Goal: Information Seeking & Learning: Learn about a topic

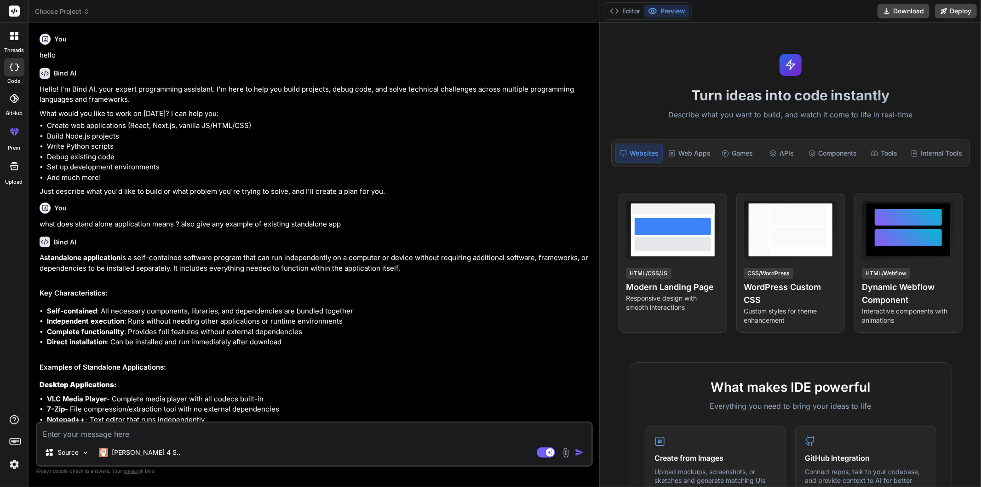
scroll to position [218, 0]
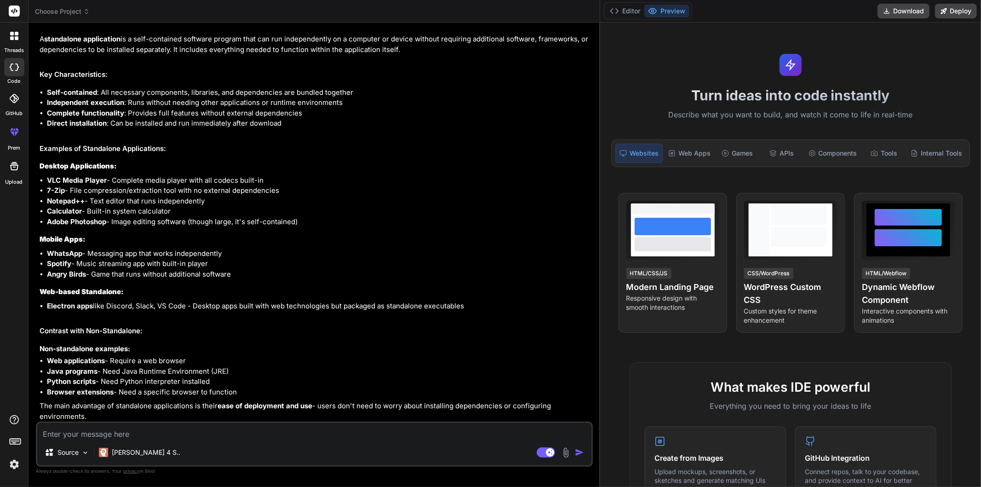
type textarea "w"
type textarea "x"
type textarea "wr"
type textarea "x"
type textarea "wri"
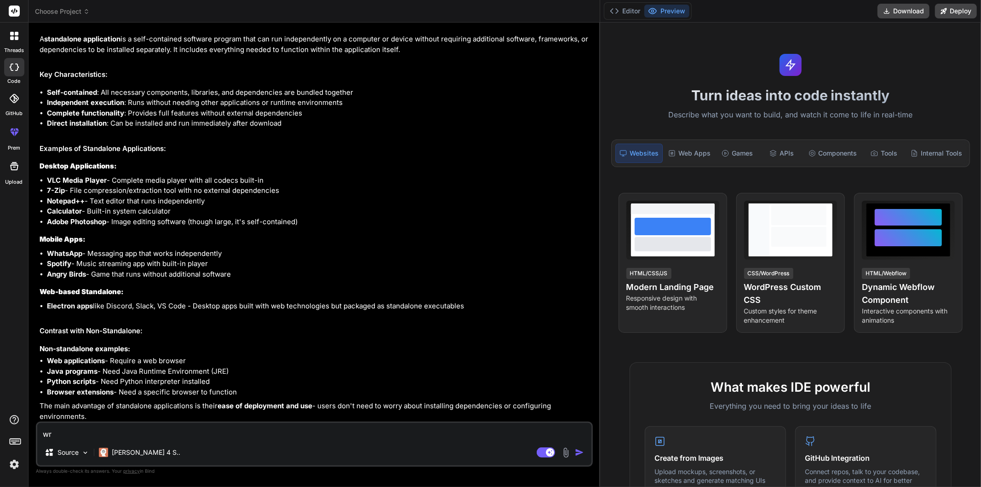
type textarea "x"
type textarea "writ"
type textarea "x"
type textarea "write"
type textarea "x"
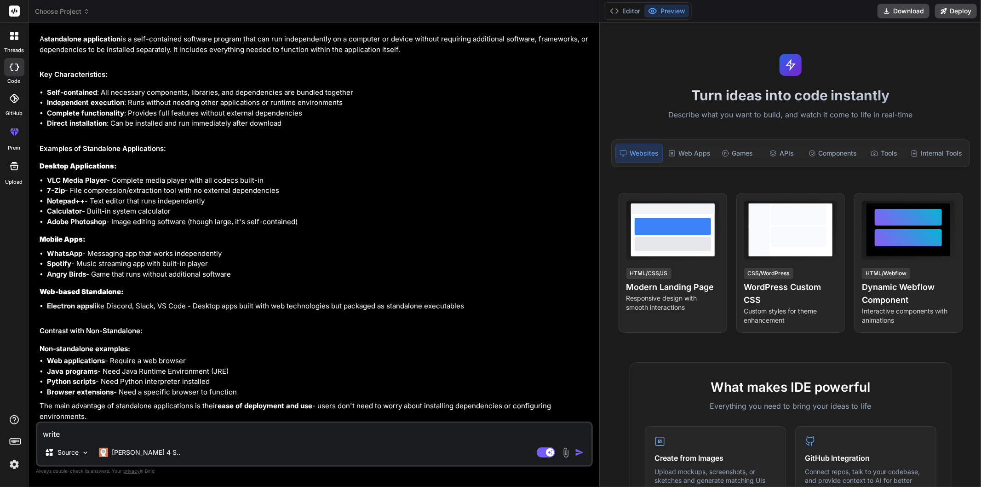
type textarea "write"
type textarea "x"
type textarea "write j"
type textarea "x"
type textarea "write js"
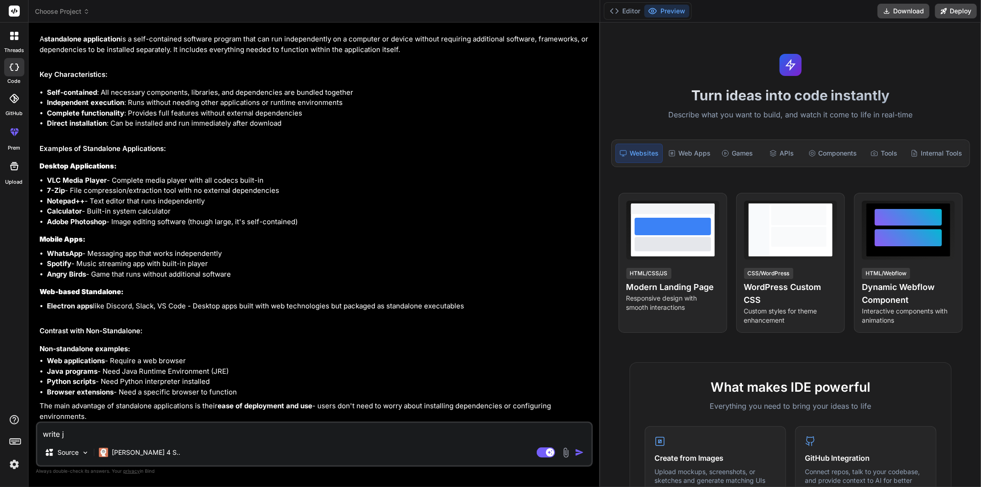
type textarea "x"
type textarea "write js"
type textarea "x"
type textarea "write js f"
type textarea "x"
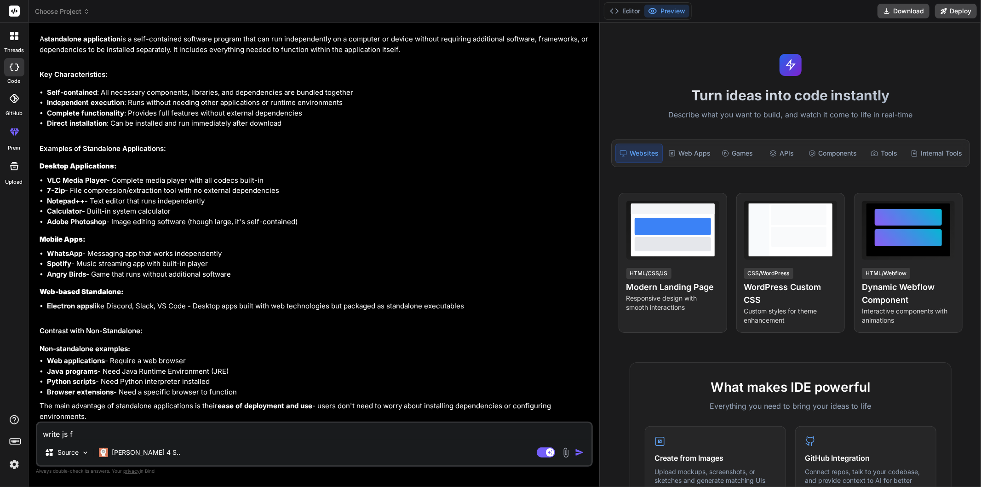
type textarea "write [PERSON_NAME]"
type textarea "x"
type textarea "write js fun"
type textarea "x"
type textarea "write js func"
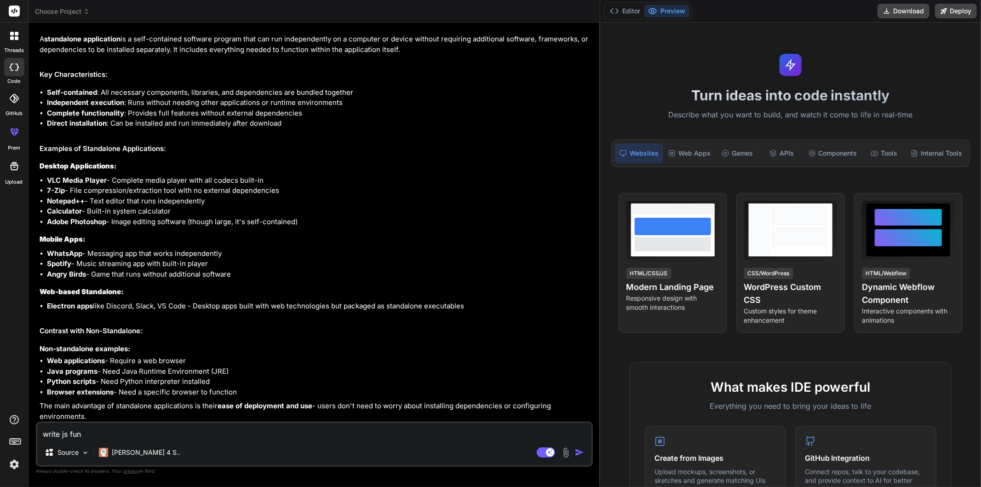
type textarea "x"
type textarea "write js funct"
type textarea "x"
type textarea "write js functi"
type textarea "x"
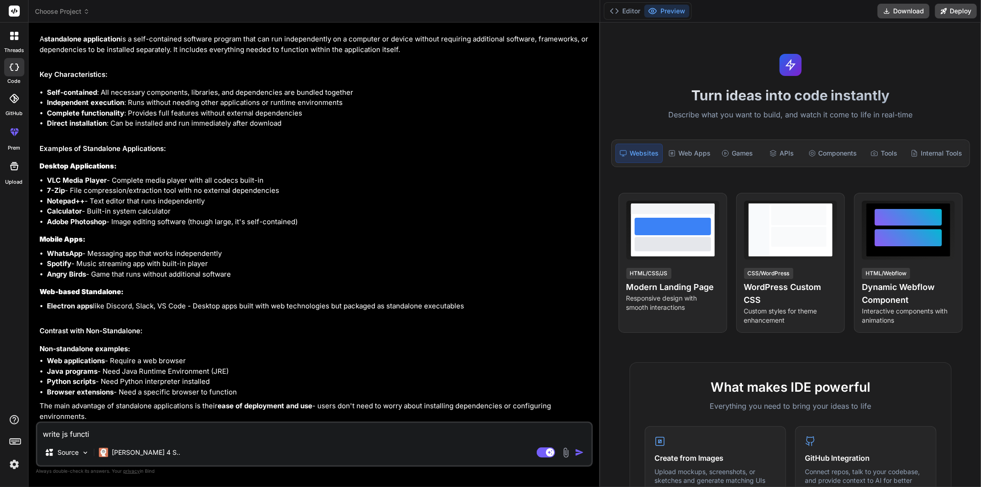
type textarea "write js functio"
type textarea "x"
type textarea "write js function"
type textarea "x"
type textarea "write js function"
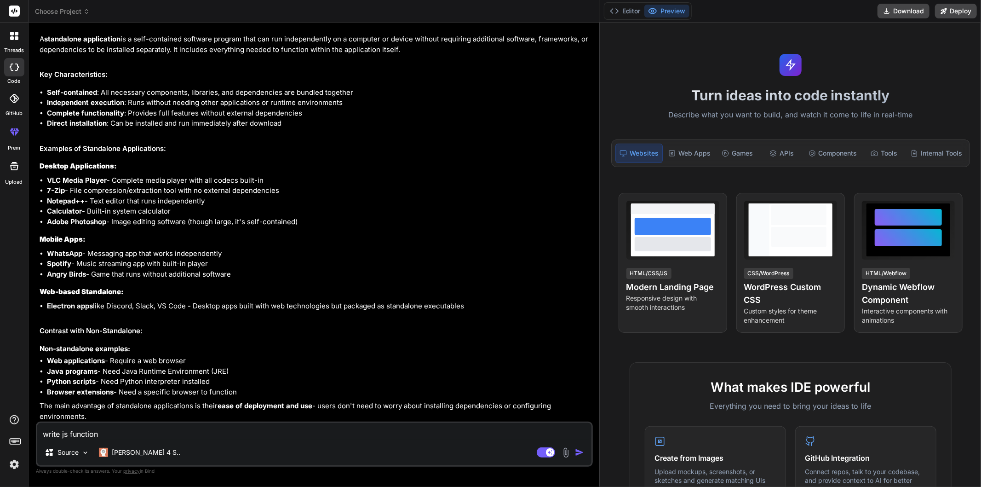
type textarea "x"
type textarea "write js function t"
type textarea "x"
type textarea "write js function to"
type textarea "x"
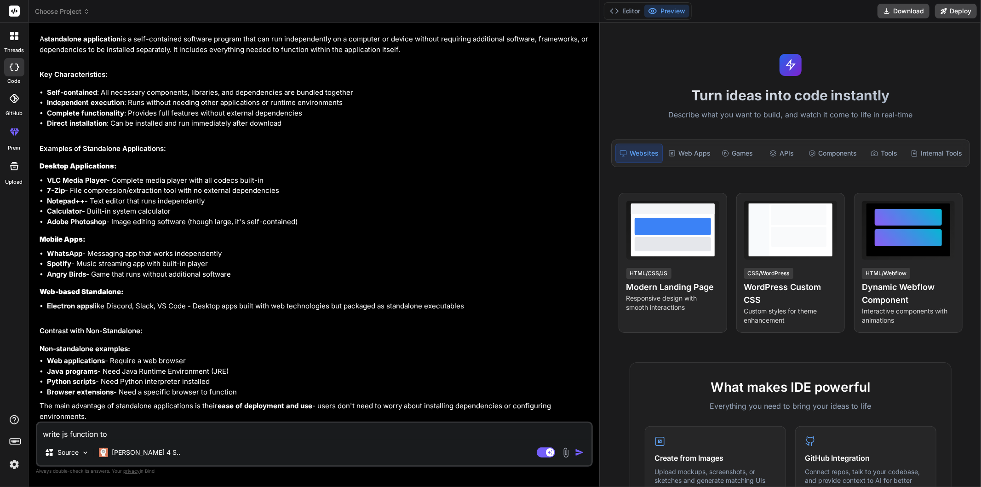
type textarea "write js function to"
type textarea "x"
type textarea "write js function to f"
type textarea "x"
type textarea "write js function to fi"
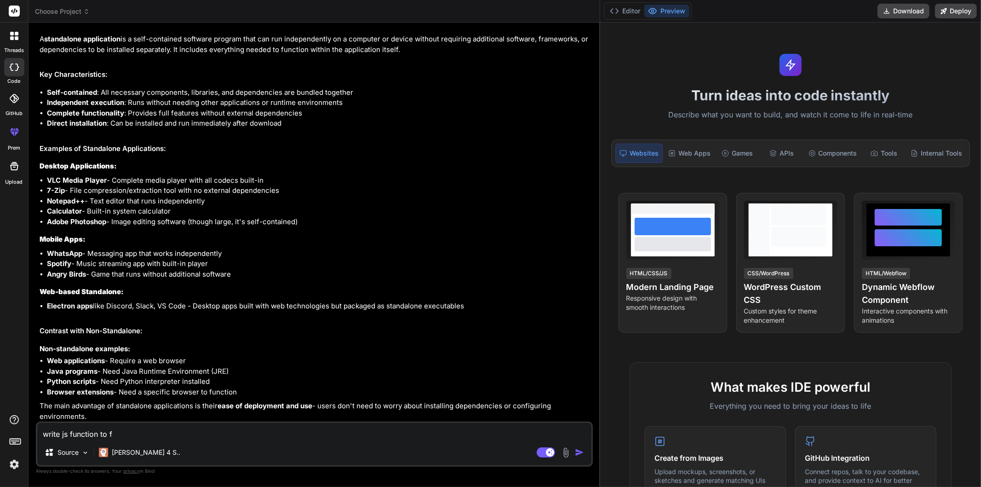
type textarea "x"
type textarea "write js function to fin"
type textarea "x"
type textarea "write js function to find"
type textarea "x"
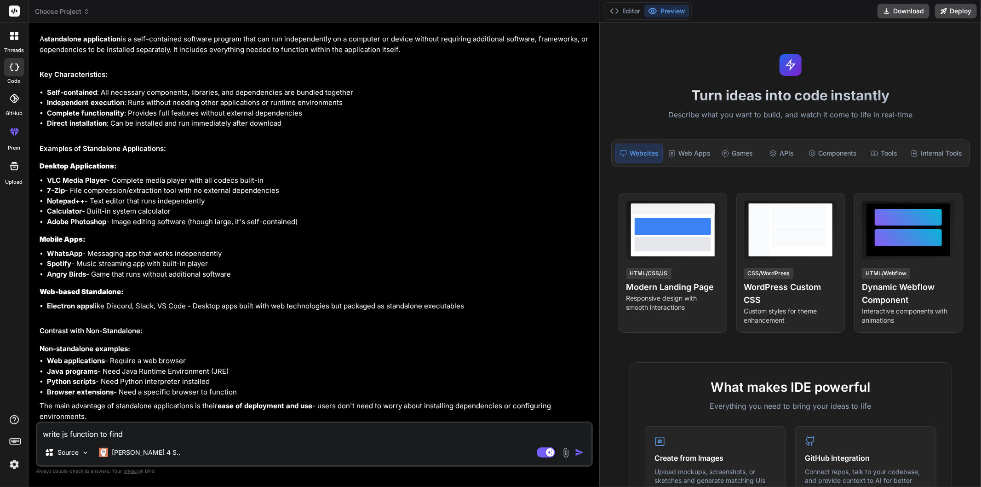
type textarea "write js function to find"
type textarea "x"
type textarea "write js function to find t"
type textarea "x"
type textarea "write js function to find th"
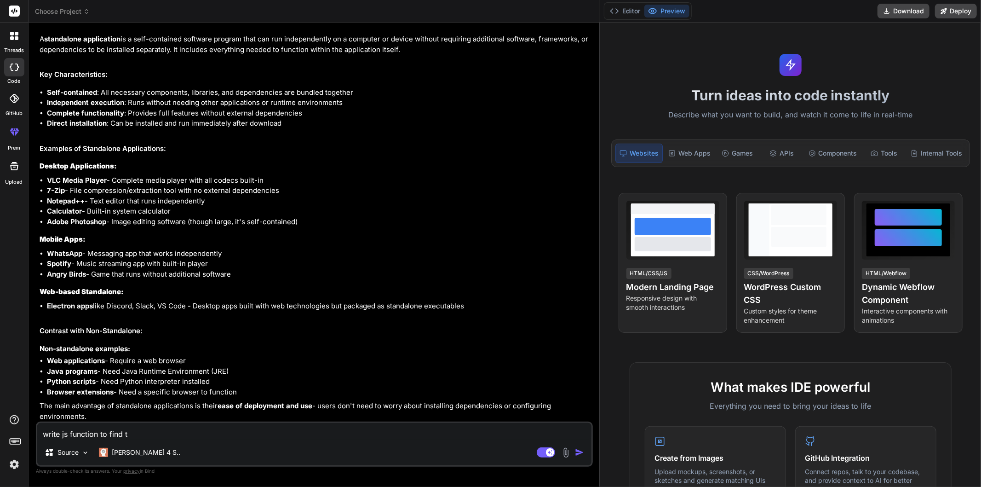
type textarea "x"
type textarea "write js function to find the"
type textarea "x"
type textarea "write js function to find the"
type textarea "x"
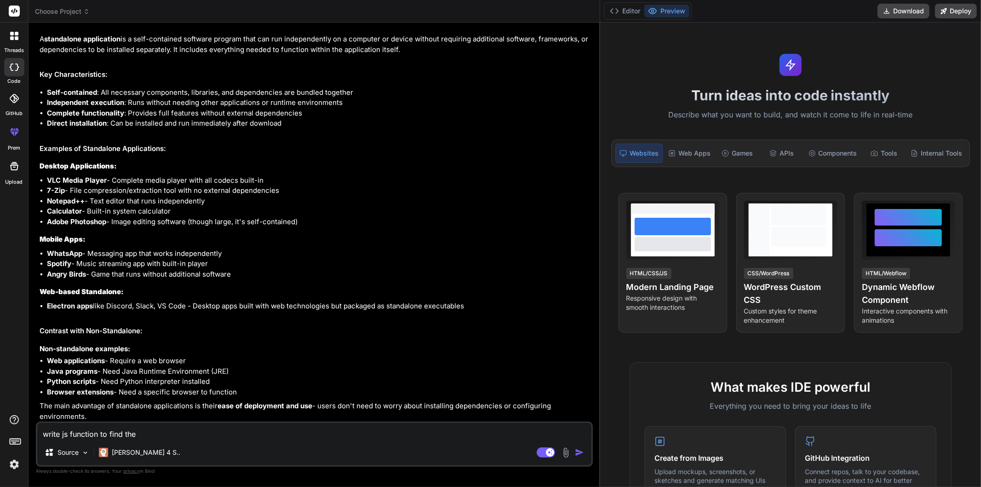
type textarea "write js function to find the n"
type textarea "x"
type textarea "write js function to find the nu"
type textarea "x"
type textarea "write js function to find the num"
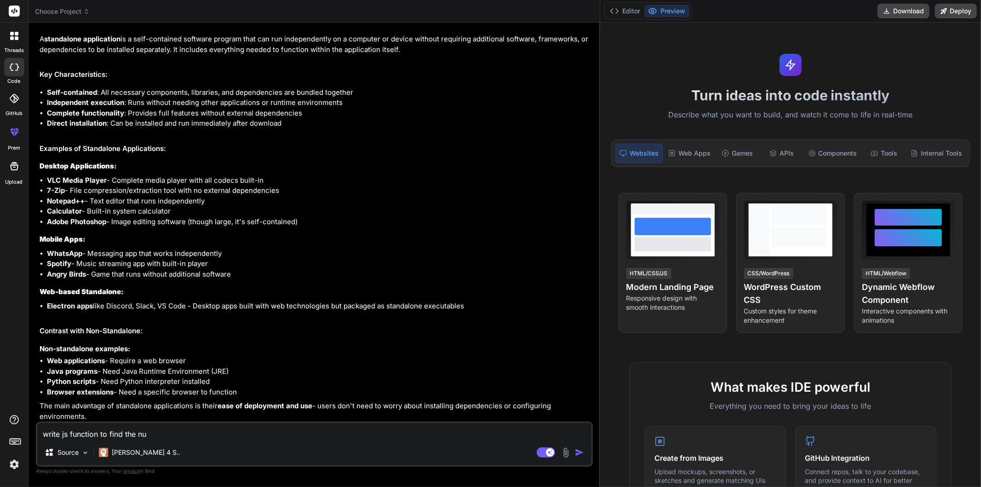
type textarea "x"
type textarea "write js function to find the numb"
type textarea "x"
type textarea "write js function to find the numbe"
type textarea "x"
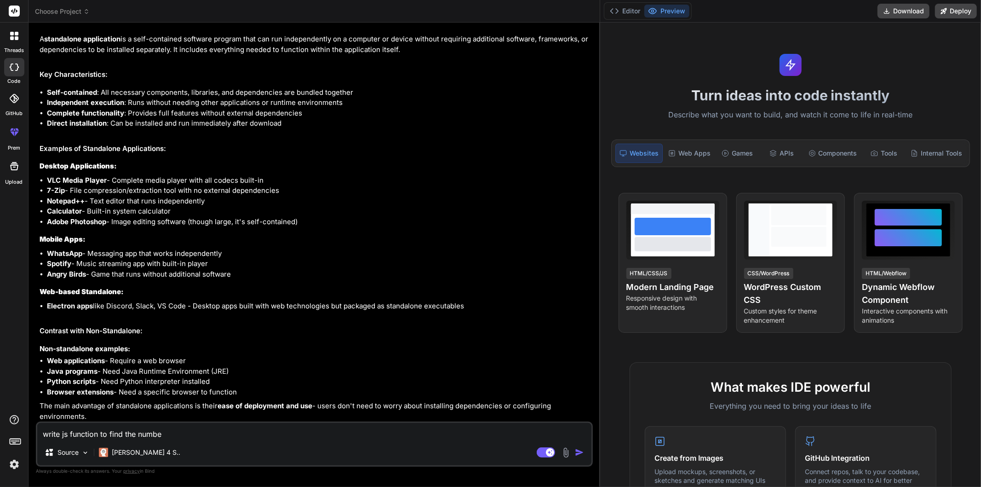
type textarea "write js function to find the number"
type textarea "x"
type textarea "write js function to find the number"
type textarea "x"
type textarea "write js function to find the number o"
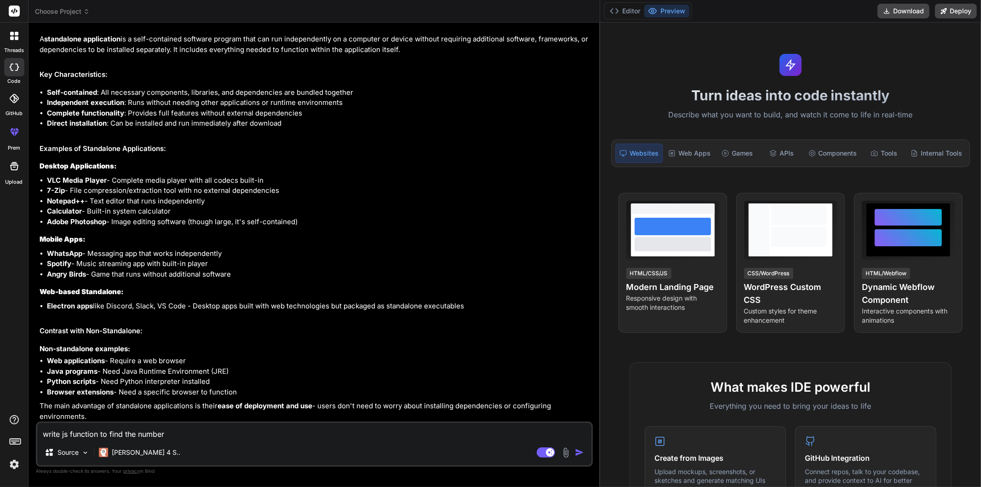
type textarea "x"
type textarea "write js function to find the number of"
type textarea "x"
type textarea "write js function to find the number of"
type textarea "x"
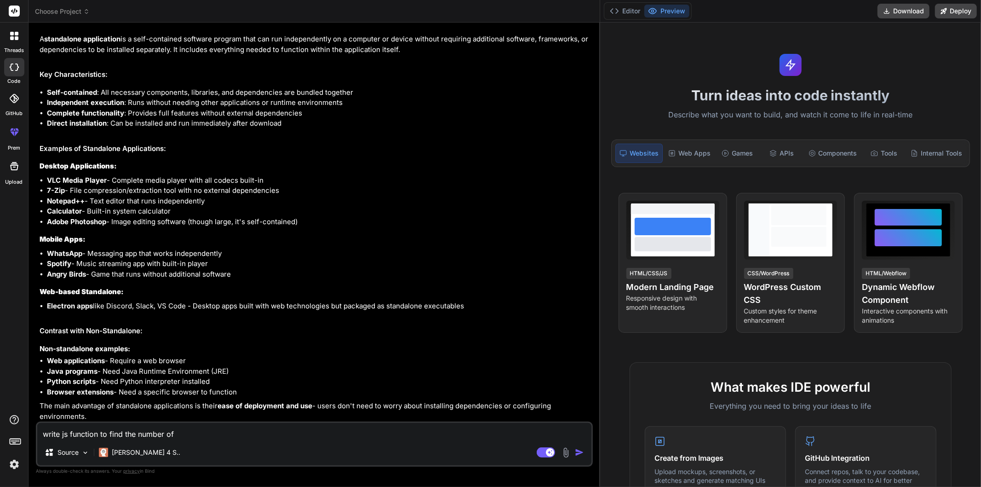
type textarea "write js function to find the number of c"
type textarea "x"
type textarea "write js function to find the number of"
type textarea "x"
type textarea "write js function to find the number of d"
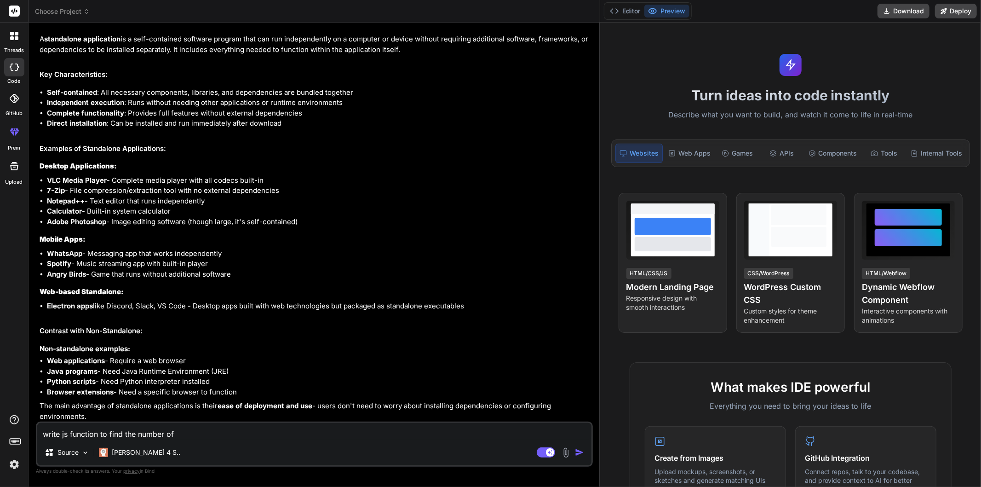
type textarea "x"
type textarea "write js function to find the number of de"
type textarea "x"
type textarea "write js function to find the number of dea"
type textarea "x"
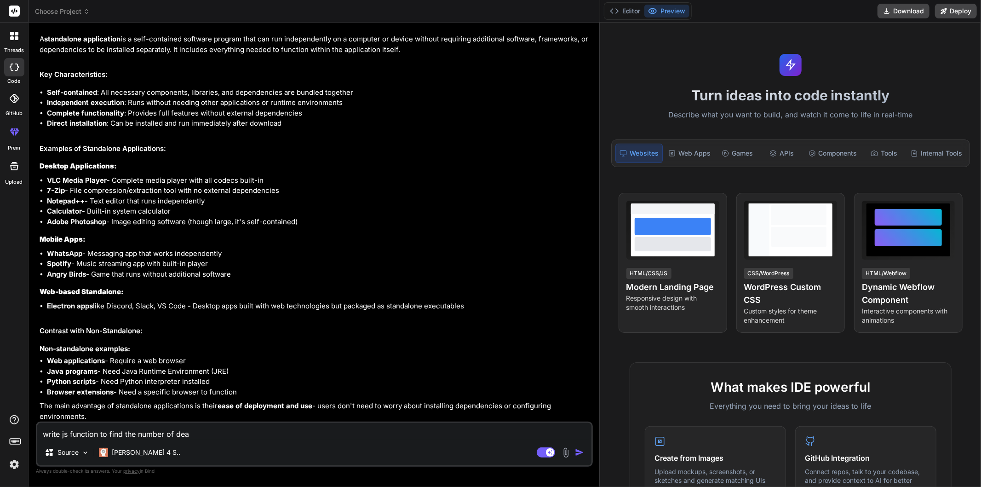
type textarea "write js function to find the number of deat"
type textarea "x"
type textarea "write js function to find the number of death"
type textarea "x"
type textarea "write js function to find the number of death"
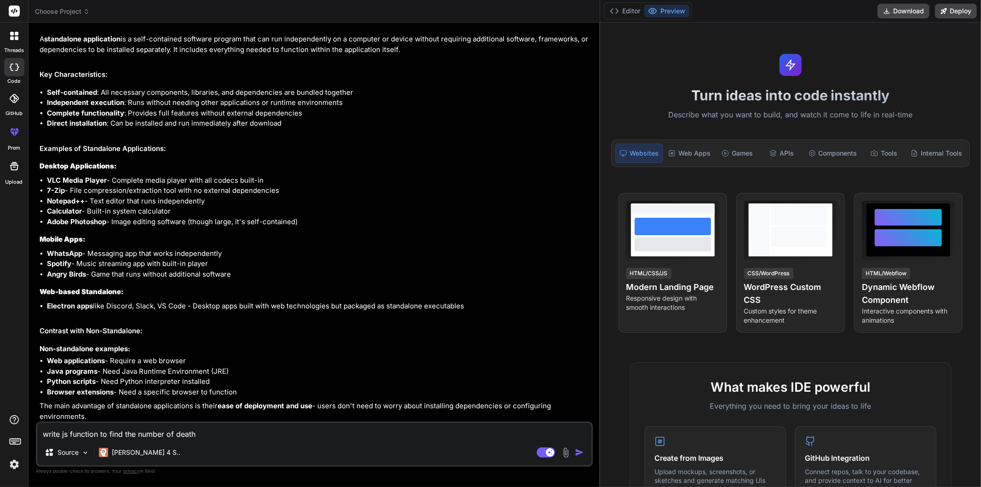
type textarea "x"
type textarea "write js function to find the number of death a"
type textarea "x"
type textarea "write js function to find the number of death an"
type textarea "x"
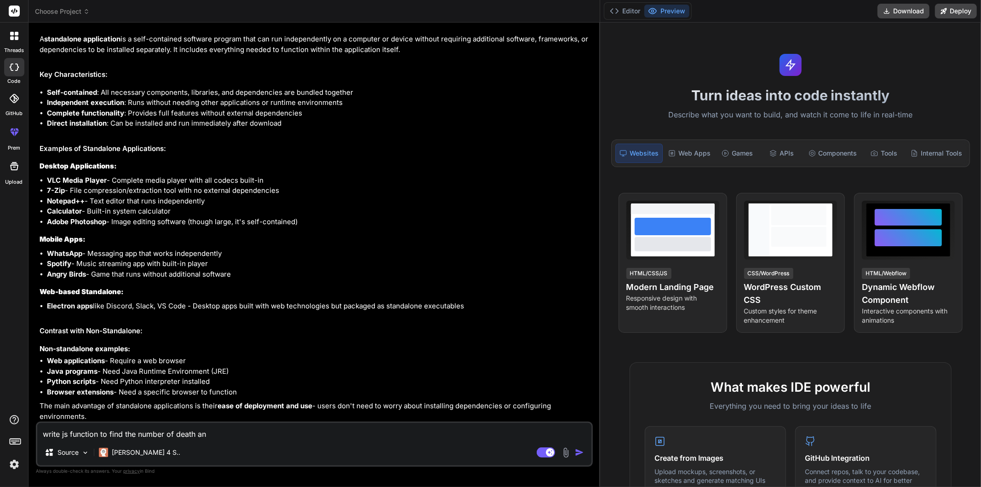
type textarea "write js function to find the number of death and"
type textarea "x"
type textarea "write js function to find the number of death and"
type textarea "x"
type textarea "write js function to find the number of death and t"
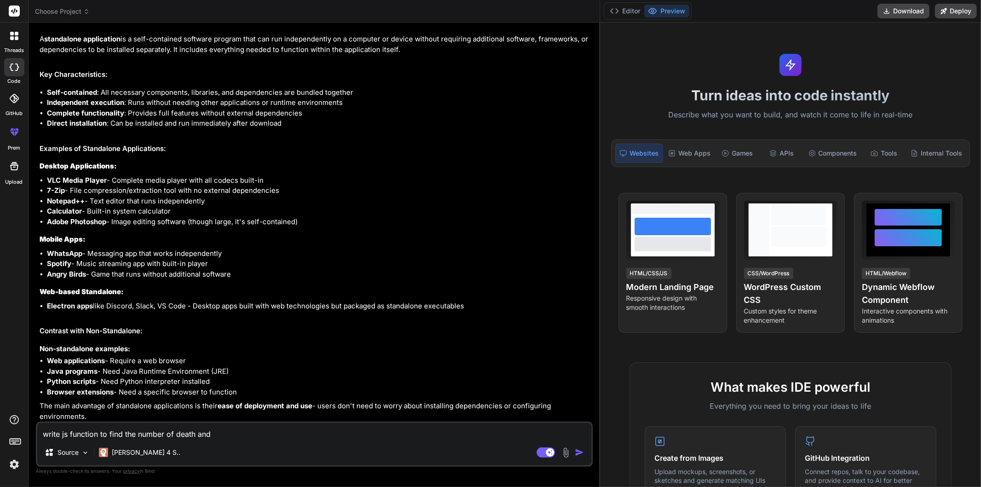
type textarea "x"
type textarea "write js function to find the number of death and th"
type textarea "x"
type textarea "write js function to find the number of death and the"
type textarea "x"
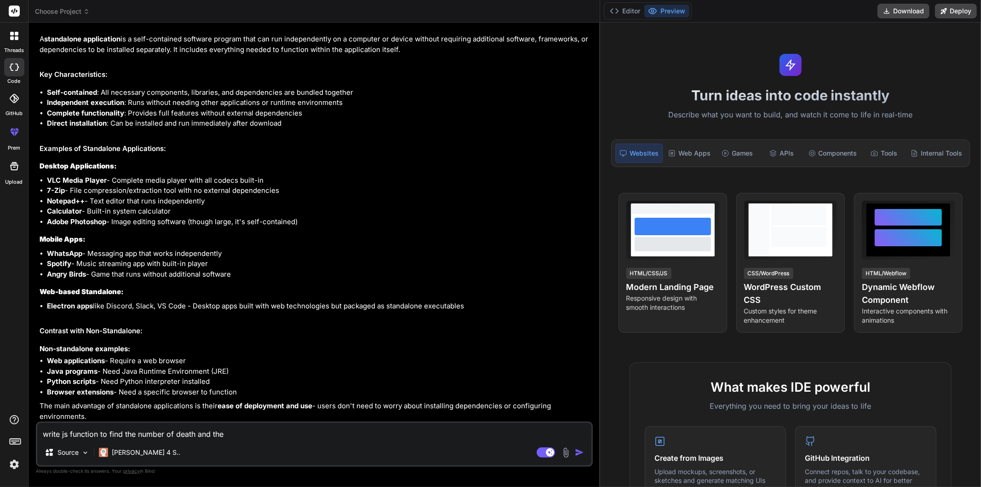
type textarea "write js function to find the number of death and the"
type textarea "x"
type textarea "write js function to find the number of death and the m"
type textarea "x"
type textarea "write js function to find the number of death and the ma"
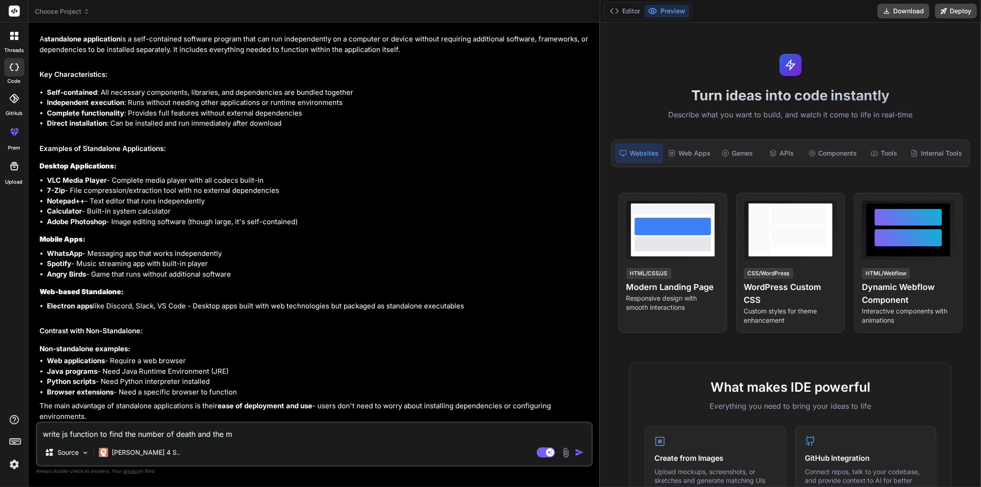
type textarea "x"
type textarea "write js function to find the number of death and the max"
type textarea "x"
type textarea "write js function to find the number of death and the max"
type textarea "x"
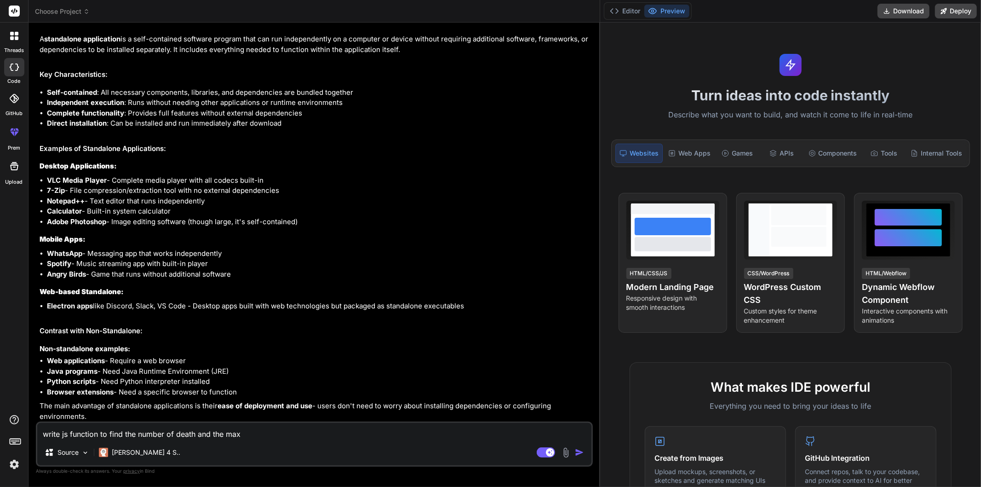
type textarea "write js function to find the number of death and the max t"
type textarea "x"
type textarea "write js function to find the number of death and the max ti"
type textarea "x"
type textarea "write js function to find the number of death and the [PERSON_NAME]"
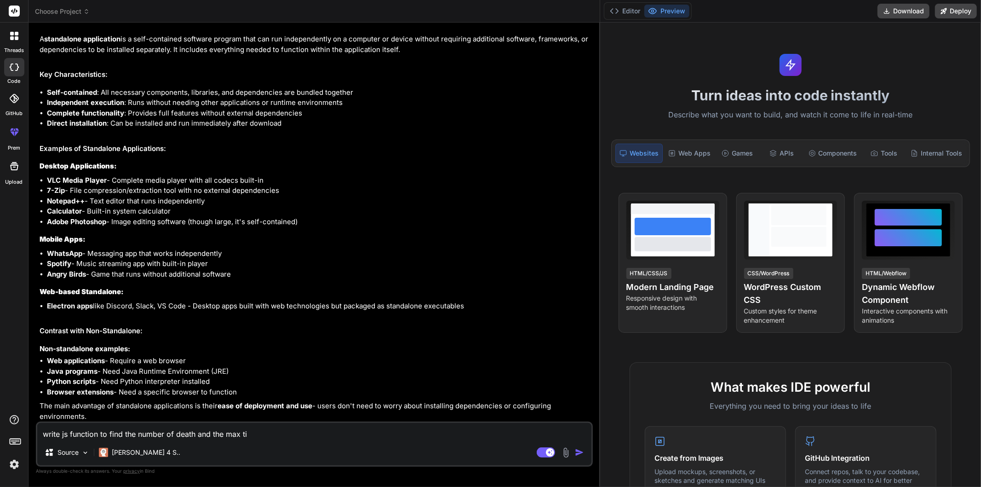
type textarea "x"
type textarea "write js function to find the number of death and the max time"
type textarea "x"
type textarea "write js function to find the number of death and the max time"
type textarea "x"
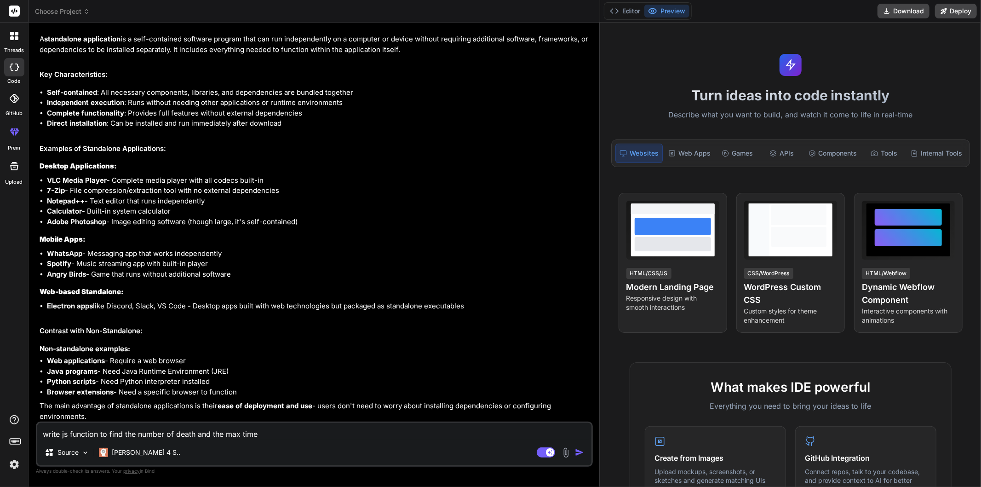
type textarea "write js function to find the number of death and the max time t"
type textarea "x"
type textarea "write js function to find the number of death and the max time to"
type textarea "x"
type textarea "write js function to find the number of death and the max time to"
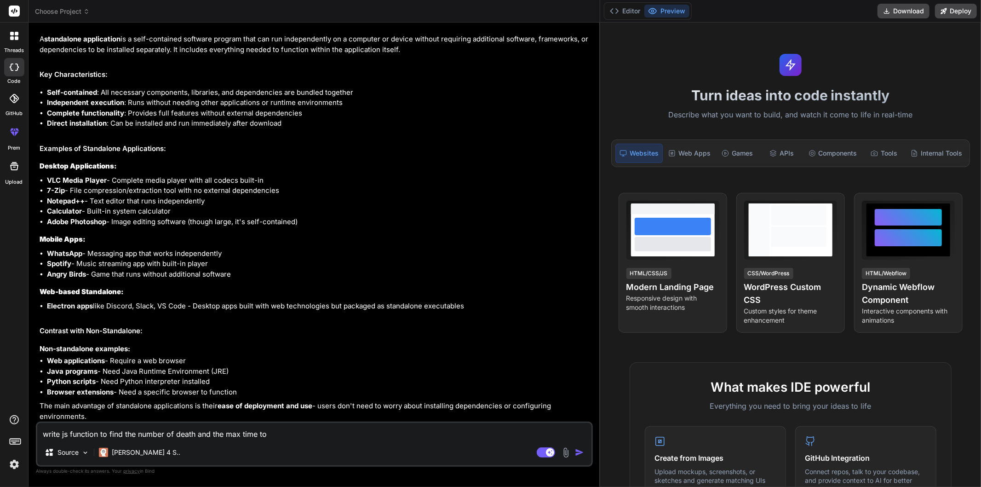
type textarea "x"
type textarea "write js function to find the number of death and the max time to f"
type textarea "x"
type textarea "write js function to find the number of death and the max time to fi"
type textarea "x"
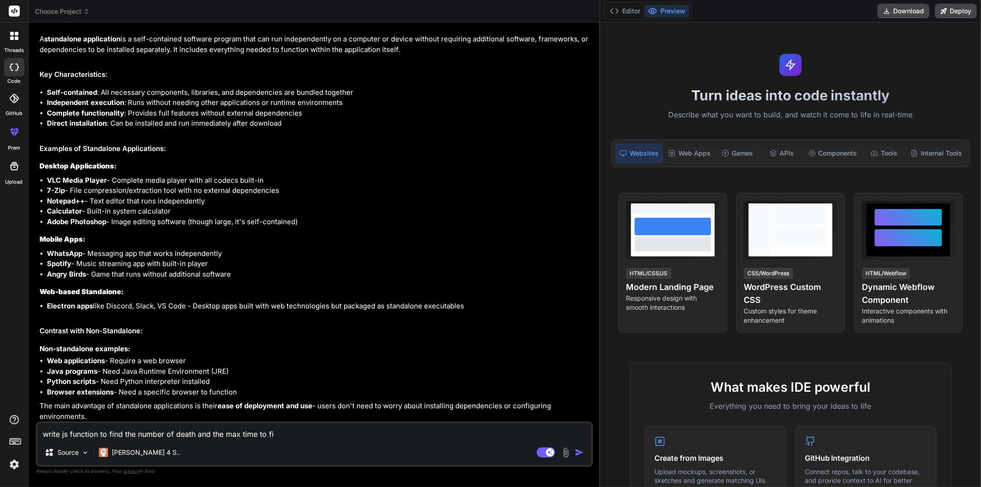
type textarea "write js function to find the number of death and the max time to fin"
type textarea "x"
type textarea "write js function to find the number of death and the max time to find"
type textarea "x"
type textarea "write js function to find the number of death and the max time to find"
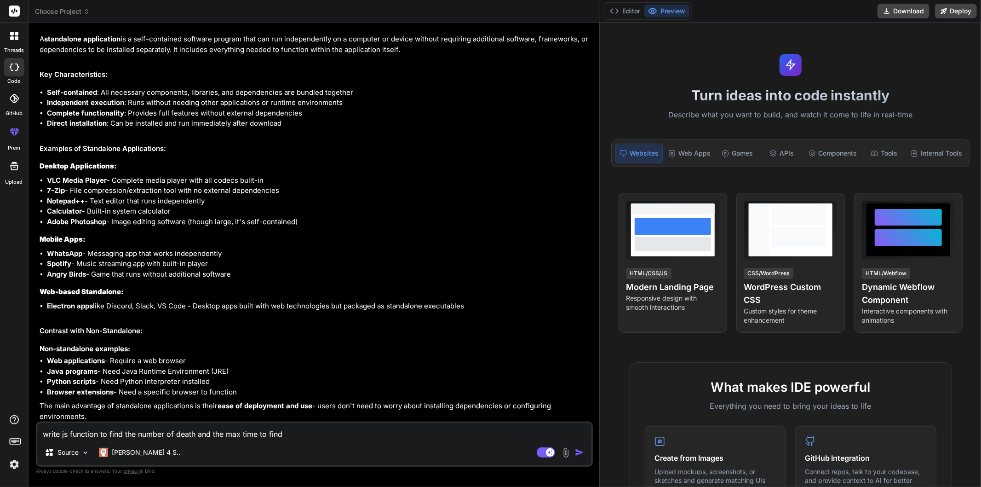
type textarea "x"
type textarea "write js function to find the number of death and the max time to find t"
type textarea "x"
type textarea "write js function to find the number of death and the max time to find th"
type textarea "x"
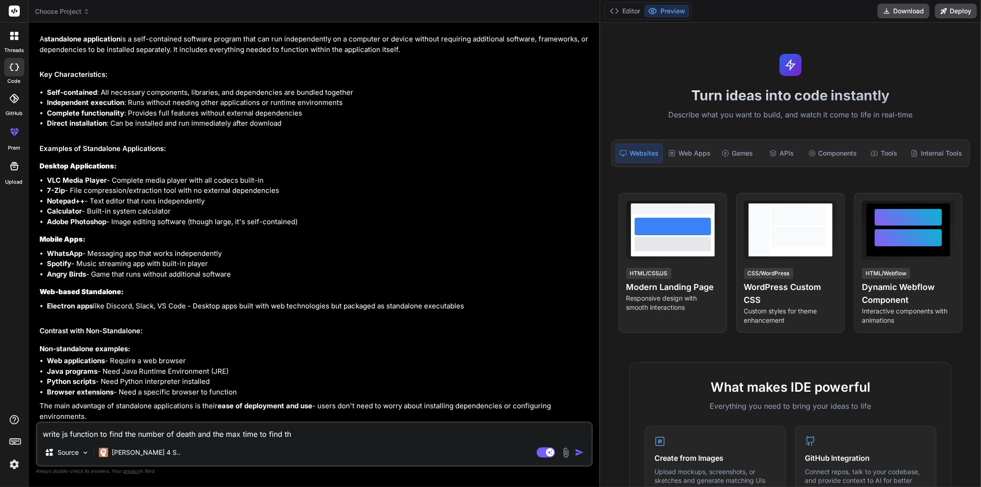
type textarea "write js function to find the number of death and the max time to find the"
type textarea "x"
type textarea "write js function to find the number of death and the max time to find the"
type textarea "x"
type textarea "write js function to find the number of death and the max time to find the p"
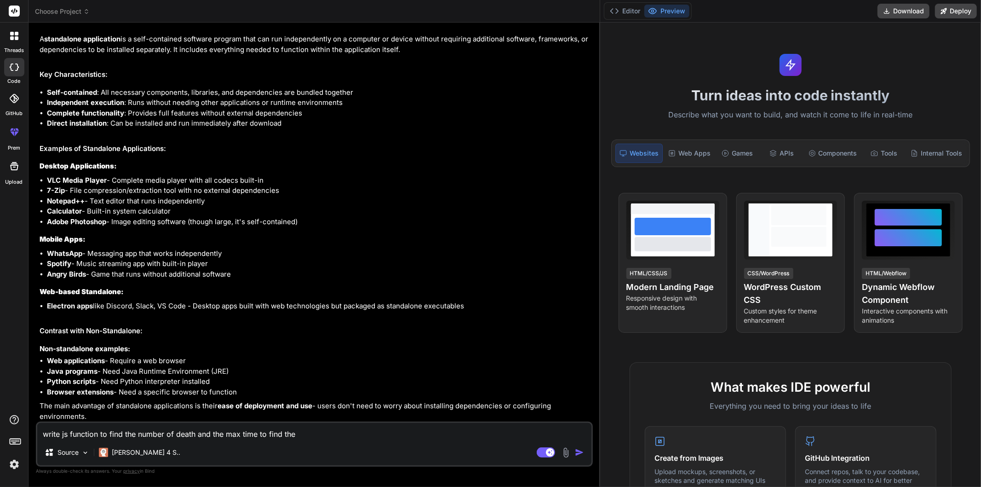
type textarea "x"
type textarea "write js function to find the number of death and the max time to find the po"
type textarea "x"
type textarea "write js function to find the number of death and the max time to find the pos"
type textarea "x"
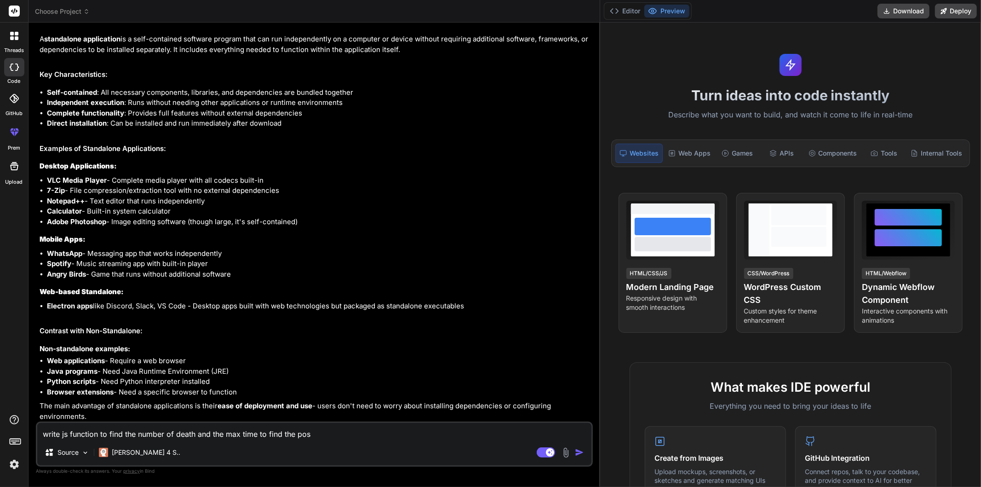
type textarea "write js function to find the number of death and the max time to find the po"
type textarea "x"
type textarea "write js function to find the number of death and the max time to find the poi"
type textarea "x"
type textarea "write js function to find the number of death and the max time to find the pois"
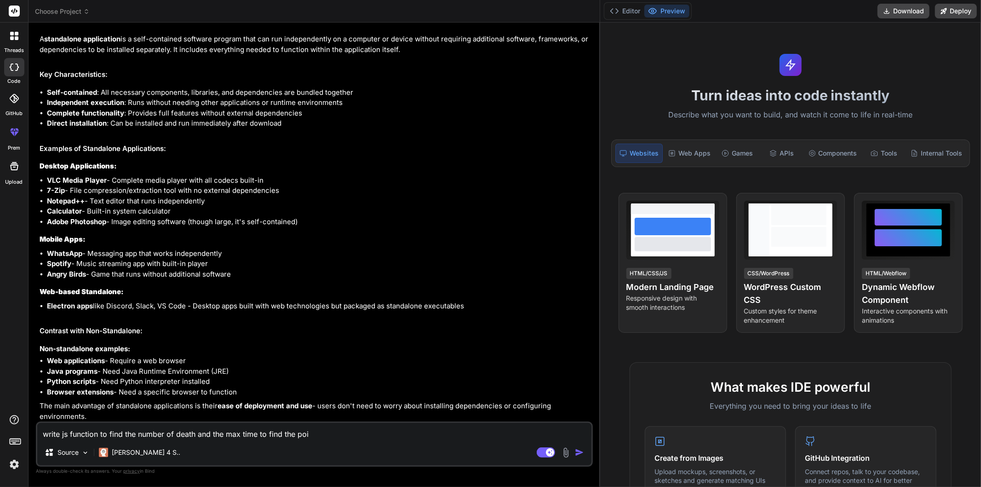
type textarea "x"
type textarea "write js function to find the number of death and the max time to find the poiso"
type textarea "x"
type textarea "write js function to find the number of death and the max time to find the pois…"
type textarea "x"
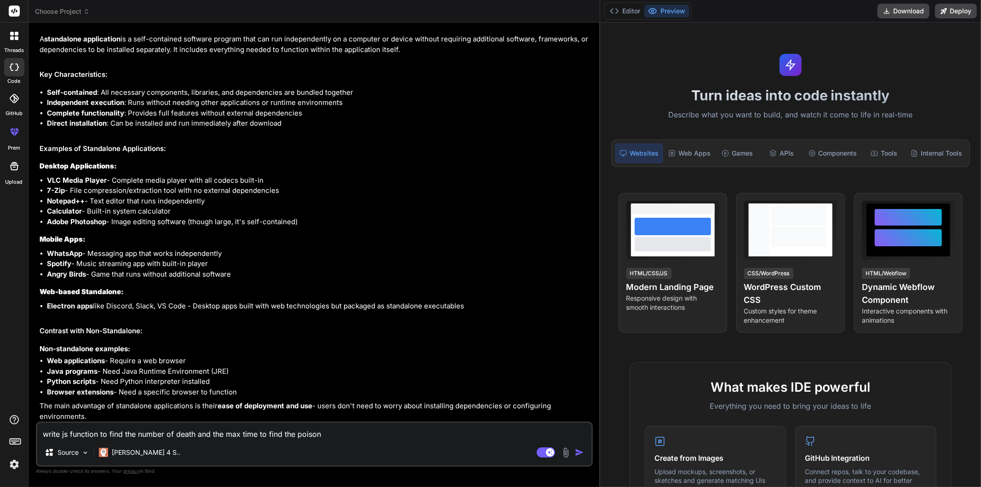
type textarea "write js function to find the number of death and the max time to find the pois…"
type textarea "x"
type textarea "write js function to find the number of death and the max time to find the pois…"
type textarea "x"
type textarea "write js function to find the number of death and the max time to find the pois…"
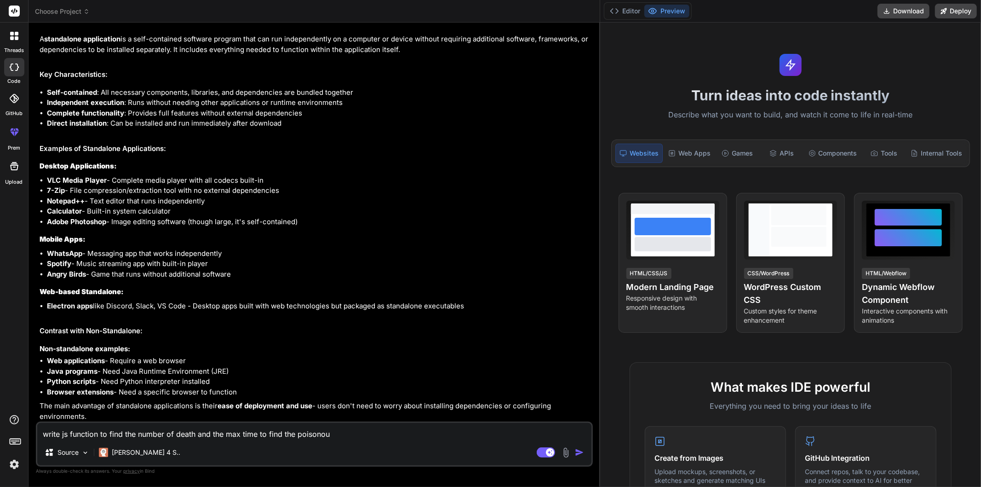
type textarea "x"
type textarea "write js function to find the number of death and the max time to find the pois…"
type textarea "x"
type textarea "write js function to find the number of death and the max time to find the pois…"
type textarea "x"
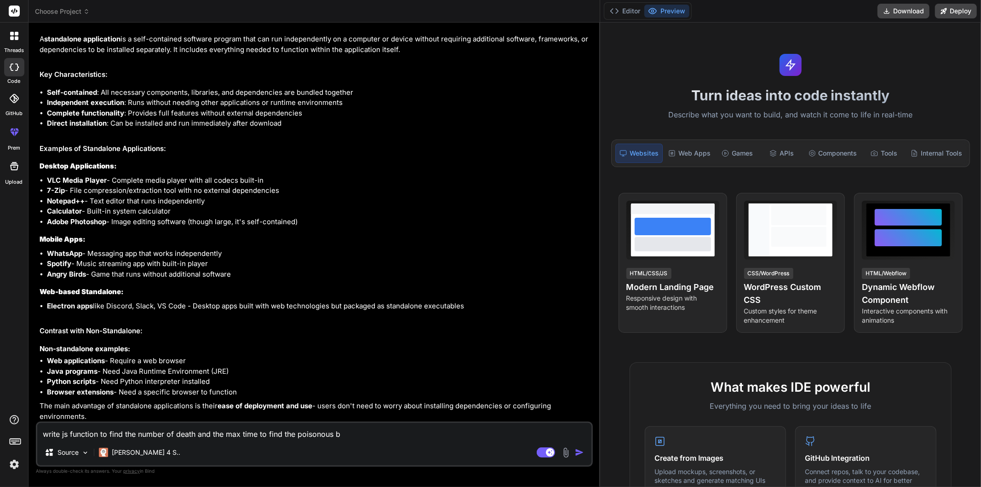
type textarea "write js function to find the number of death and the max time to find the pois…"
type textarea "x"
type textarea "write js function to find the number of death and the max time to find the pois…"
type textarea "x"
type textarea "write js function to find the number of death and the max time to find the pois…"
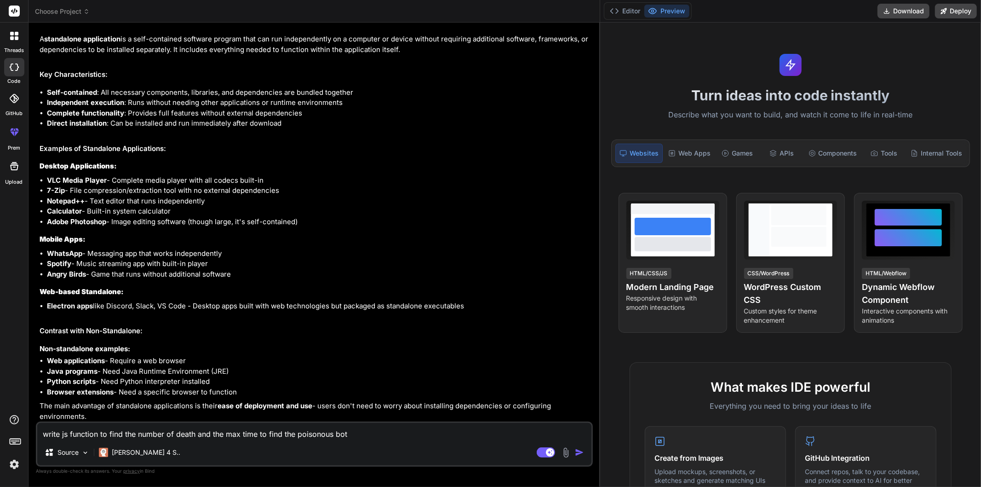
type textarea "x"
type textarea "write js function to find the number of death and the max time to find the pois…"
type textarea "x"
type textarea "write js function to find the number of death and the max time to find the pois…"
type textarea "x"
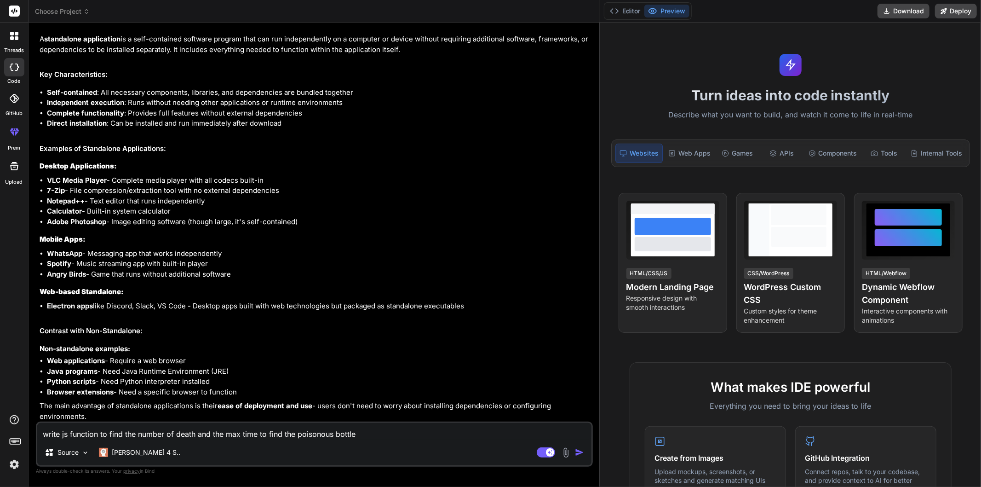
type textarea "write js function to find the number of death and the max time to find the pois…"
type textarea "x"
type textarea "write js function to find the number of death and the max time to find the pois…"
type textarea "x"
type textarea "write js function to find the number of death and the max time to find the pois…"
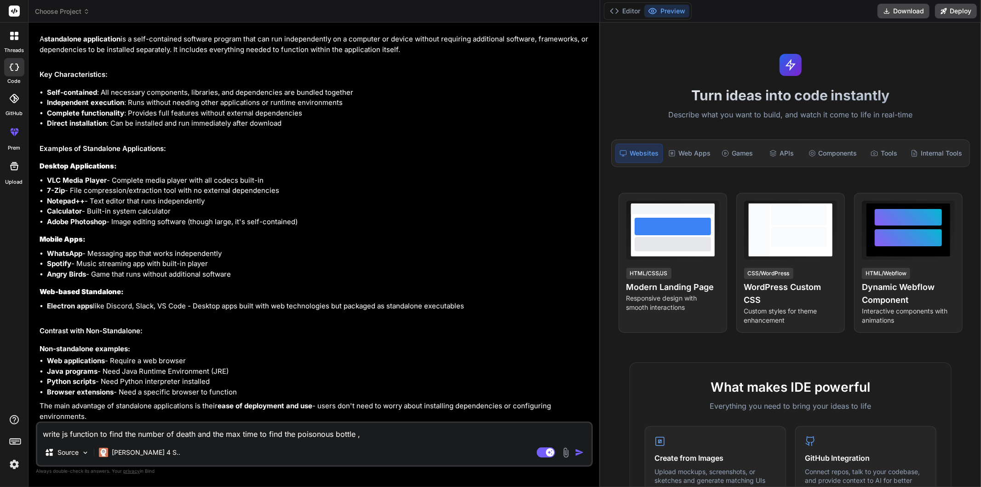
type textarea "x"
type textarea "write js function to find the number of death and the max time to find the pois…"
type textarea "x"
type textarea "write js function to find the number of death and the max time to find the pois…"
type textarea "x"
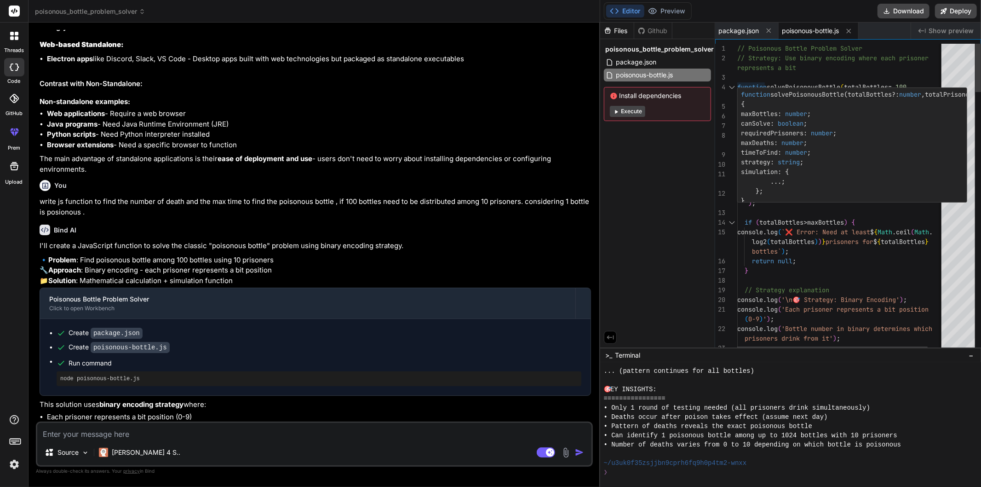
scroll to position [0, 0]
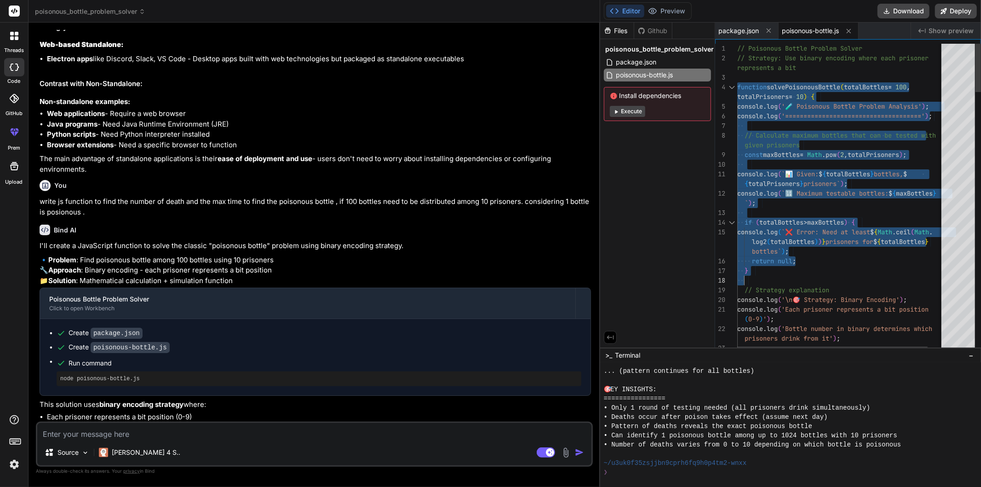
drag, startPoint x: 738, startPoint y: 85, endPoint x: 775, endPoint y: 274, distance: 193.0
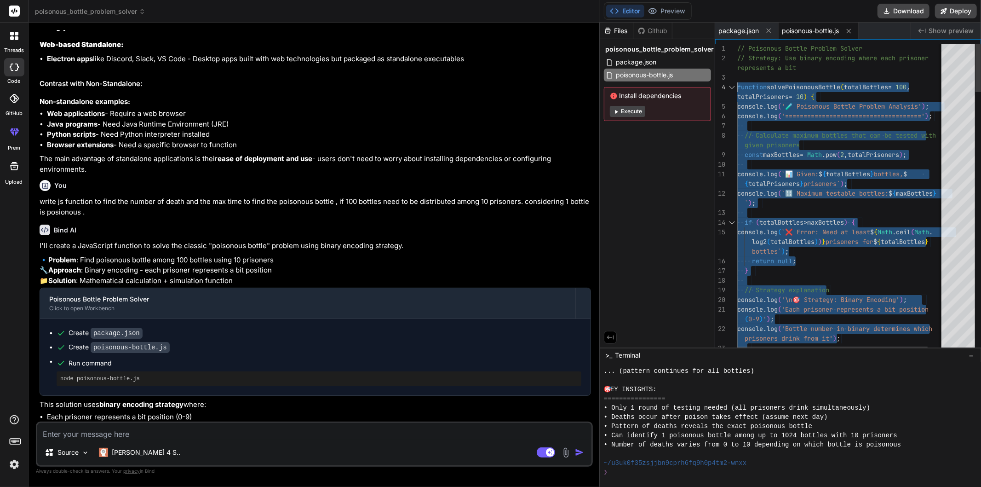
drag, startPoint x: 790, startPoint y: 295, endPoint x: 729, endPoint y: 85, distance: 218.8
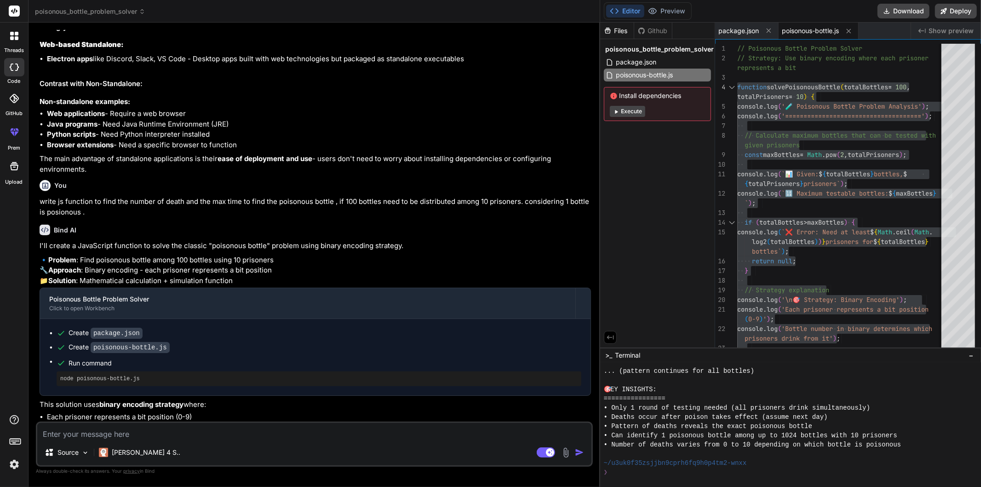
drag, startPoint x: 310, startPoint y: 287, endPoint x: 312, endPoint y: 281, distance: 6.4
click at [310, 286] on p "🔹 Problem : Find poisonous bottle among 100 bottles using 10 prisoners 🔧 Approa…" at bounding box center [315, 270] width 551 height 31
